Goal: Task Accomplishment & Management: Use online tool/utility

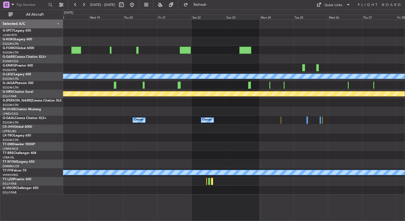
click at [242, 135] on div at bounding box center [234, 137] width 342 height 9
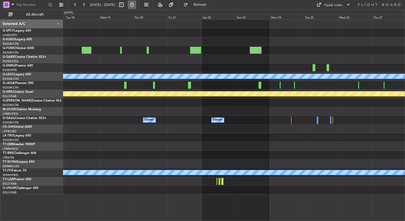
click at [136, 3] on button at bounding box center [132, 5] width 8 height 8
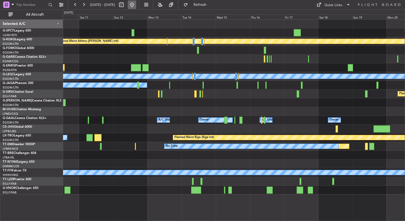
click at [136, 8] on button at bounding box center [132, 5] width 8 height 8
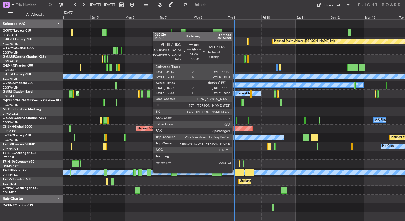
click at [235, 172] on div at bounding box center [239, 172] width 10 height 7
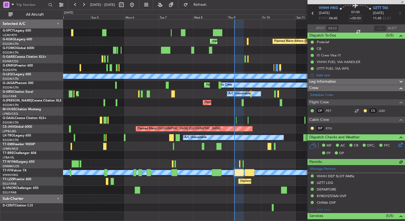
scroll to position [19, 0]
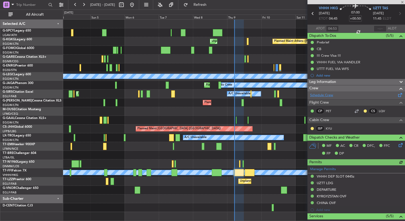
click at [324, 94] on link "Schedule Crew" at bounding box center [321, 95] width 23 height 5
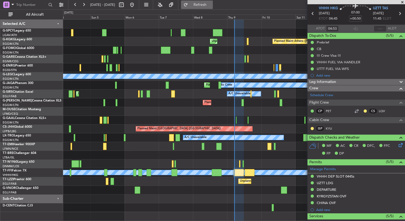
click at [213, 7] on button "Refresh" at bounding box center [197, 5] width 32 height 8
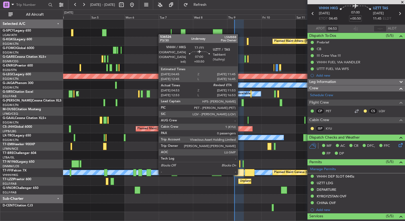
click at [240, 175] on div at bounding box center [239, 172] width 10 height 7
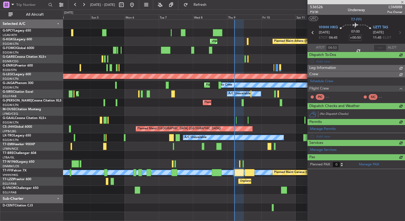
scroll to position [0, 0]
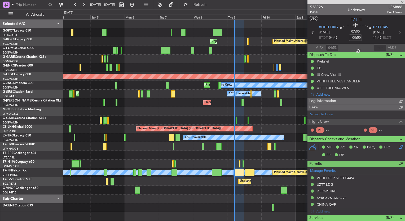
click at [324, 95] on div "536526 P3/30 Underway LSM888 Pos Owner UTC T7-FFI VHHH HKG [DATE] ETOT 04:45 07…" at bounding box center [357, 160] width 98 height 312
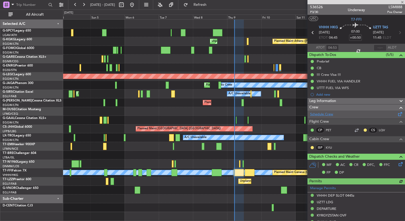
click at [326, 113] on link "Schedule Crew" at bounding box center [321, 114] width 23 height 5
click at [215, 11] on div "0 0 Sat 4 Sun 5 Mon 6 Tue 7 Wed 8 Thu 9 [DATE] Sat 11 Sun 12 Mon 13 Tue 14" at bounding box center [234, 15] width 342 height 10
click at [216, 9] on fb-refresh-button "Refresh" at bounding box center [197, 5] width 37 height 10
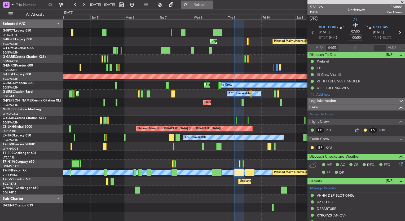
click at [211, 4] on span "Refresh" at bounding box center [200, 5] width 22 height 4
